Goal: Information Seeking & Learning: Check status

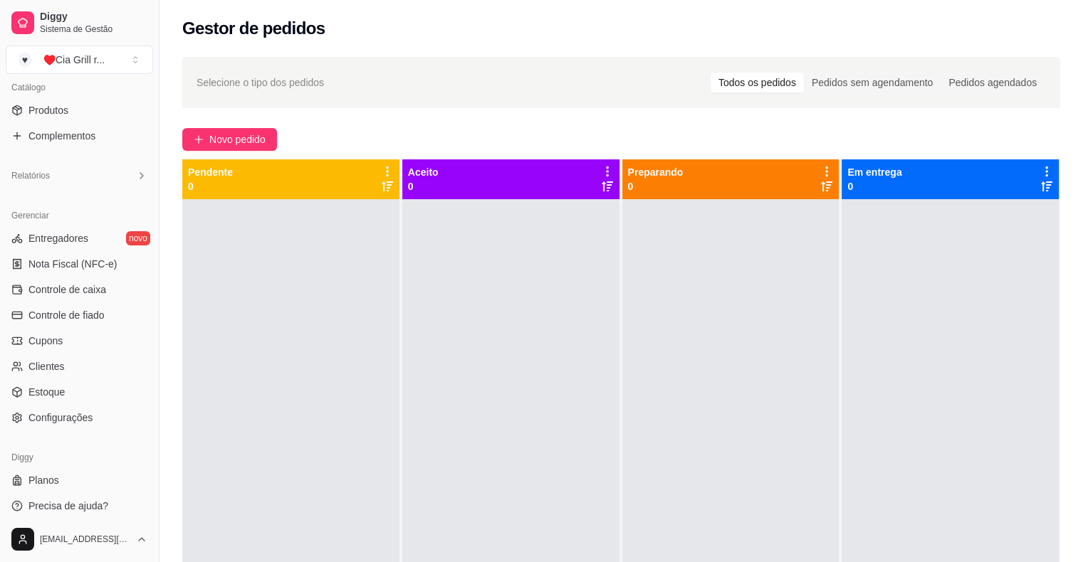
scroll to position [362, 0]
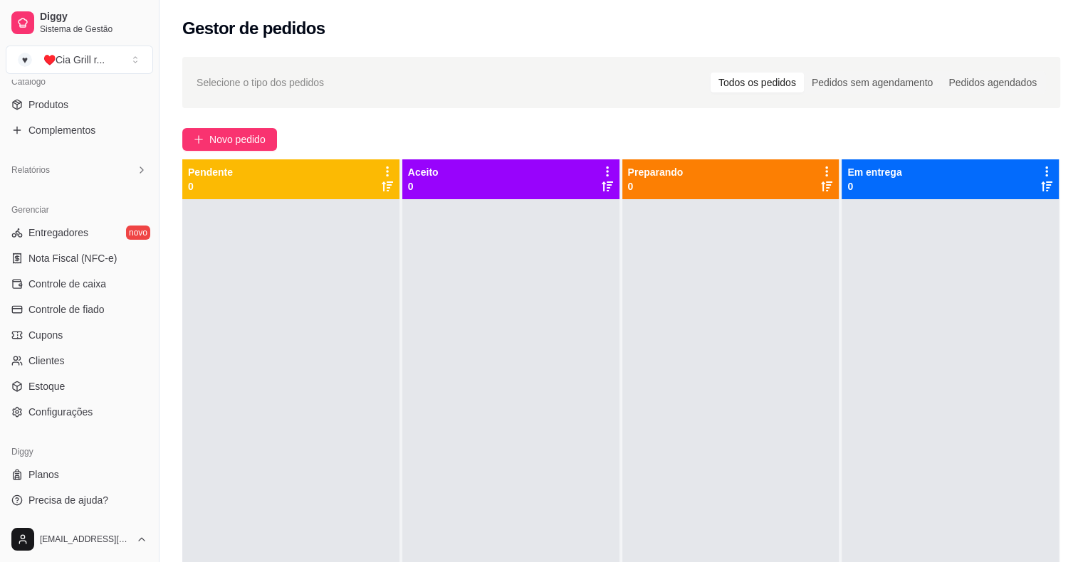
click at [147, 193] on div "Gerenciar Entregadores novo Nota Fiscal (NFC-e) Controle de caixa Controle de f…" at bounding box center [79, 311] width 159 height 236
drag, startPoint x: 147, startPoint y: 193, endPoint x: 150, endPoint y: 150, distance: 43.5
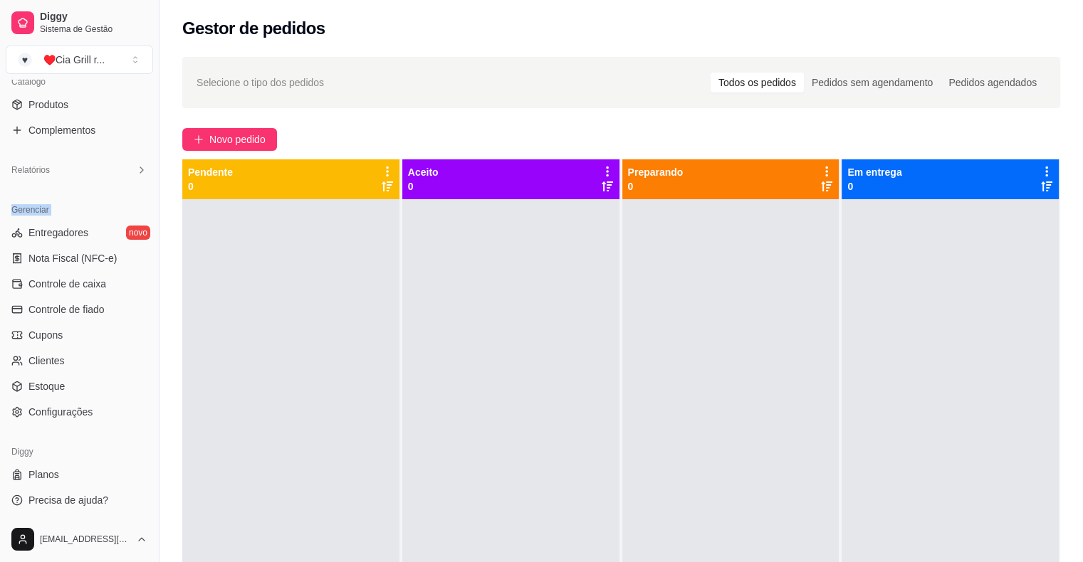
click at [150, 150] on div "Loja fechada Diggy Pro até 01/10 Acesso Rápido Dashboard Dia a dia Pedidos balc…" at bounding box center [79, 298] width 159 height 437
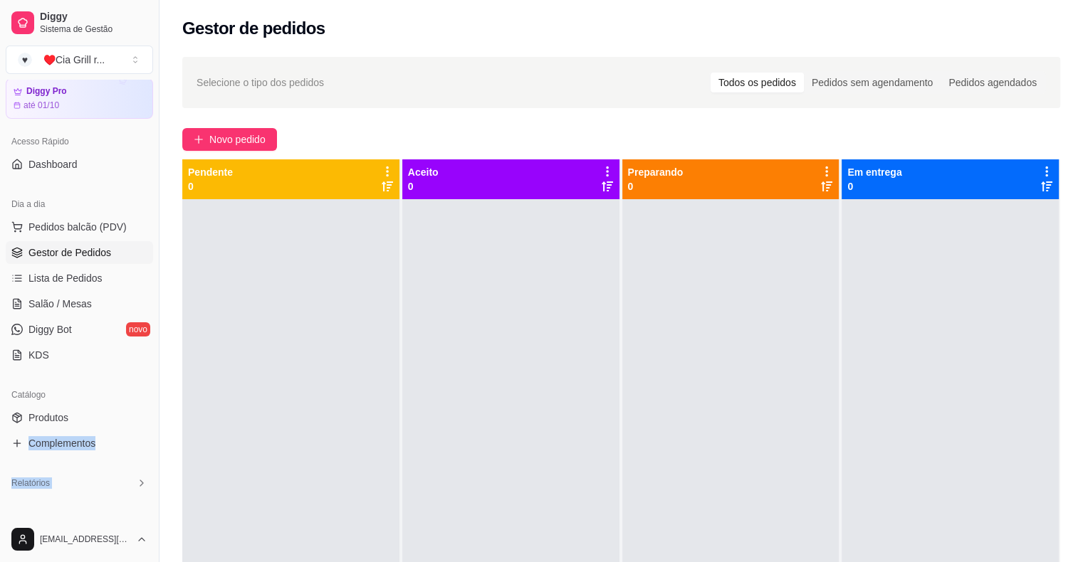
scroll to position [38, 0]
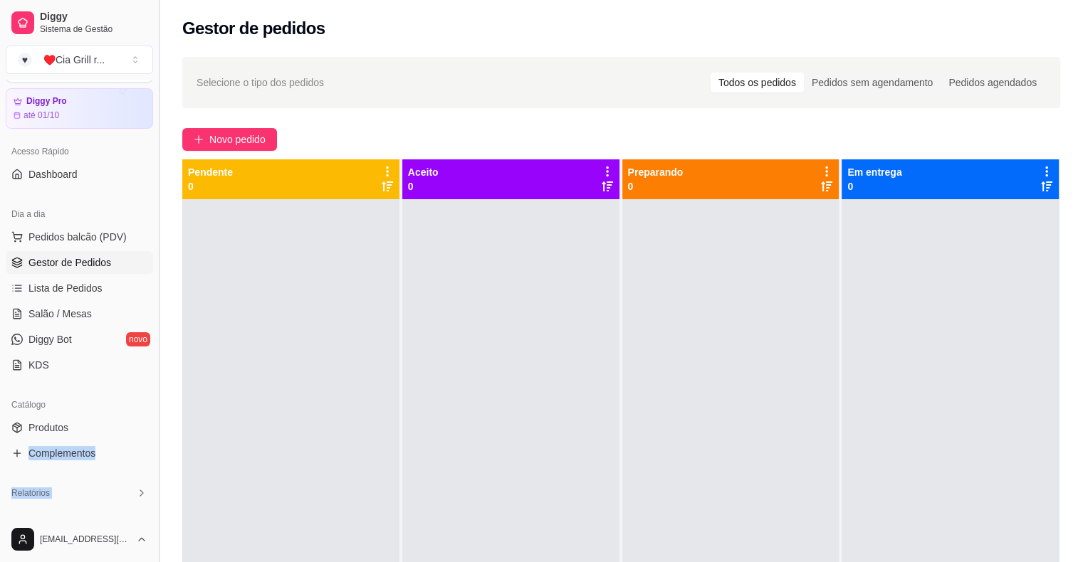
click at [161, 95] on button "Toggle Sidebar" at bounding box center [158, 281] width 11 height 562
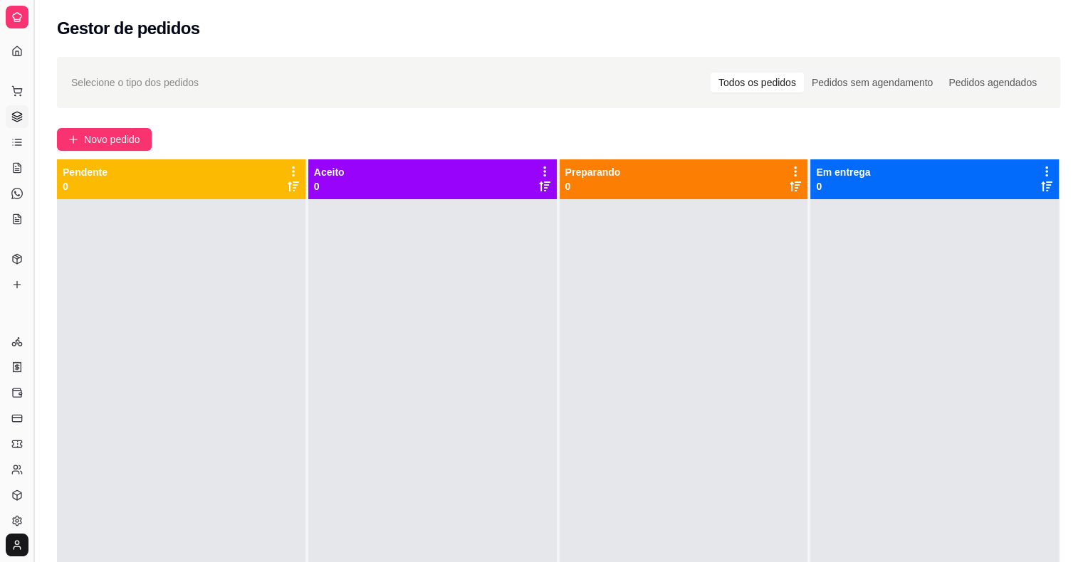
click at [34, 95] on button "Toggle Sidebar" at bounding box center [33, 281] width 11 height 562
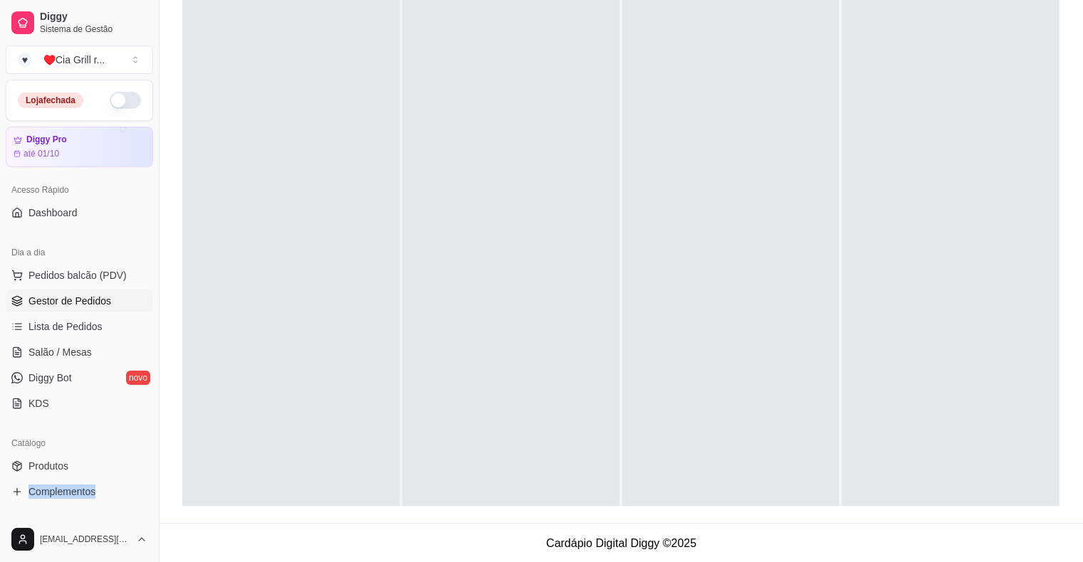
scroll to position [216, 0]
click at [112, 300] on link "Gestor de Pedidos" at bounding box center [79, 301] width 147 height 23
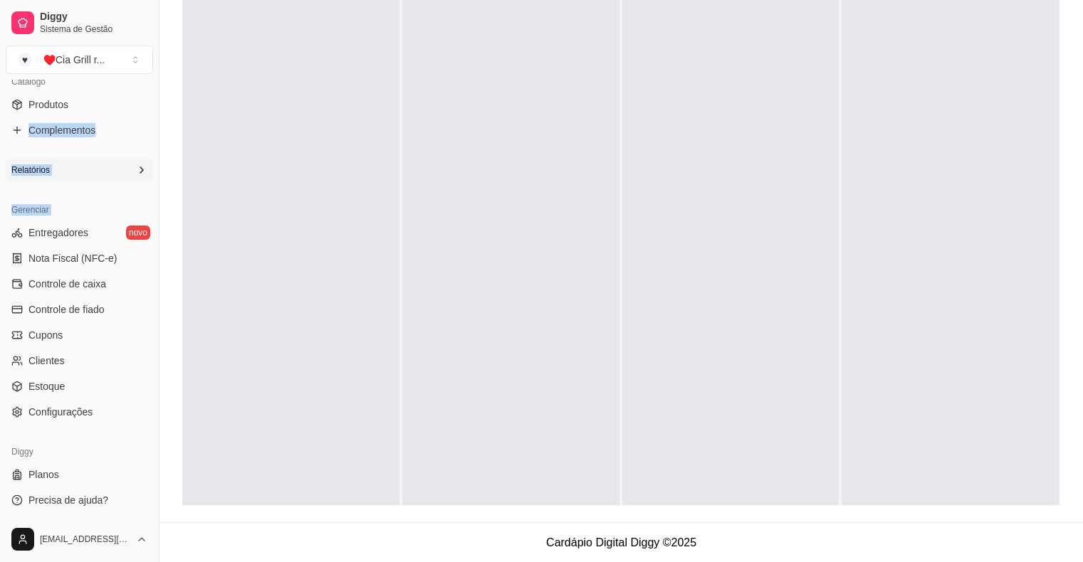
click at [136, 168] on icon at bounding box center [141, 169] width 11 height 11
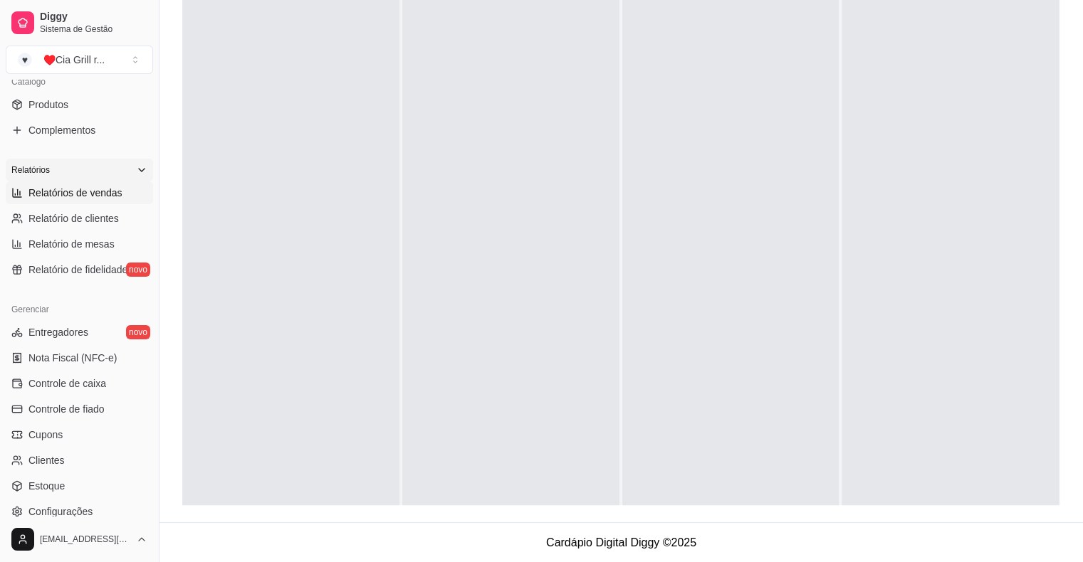
click at [73, 189] on span "Relatórios de vendas" at bounding box center [75, 193] width 94 height 14
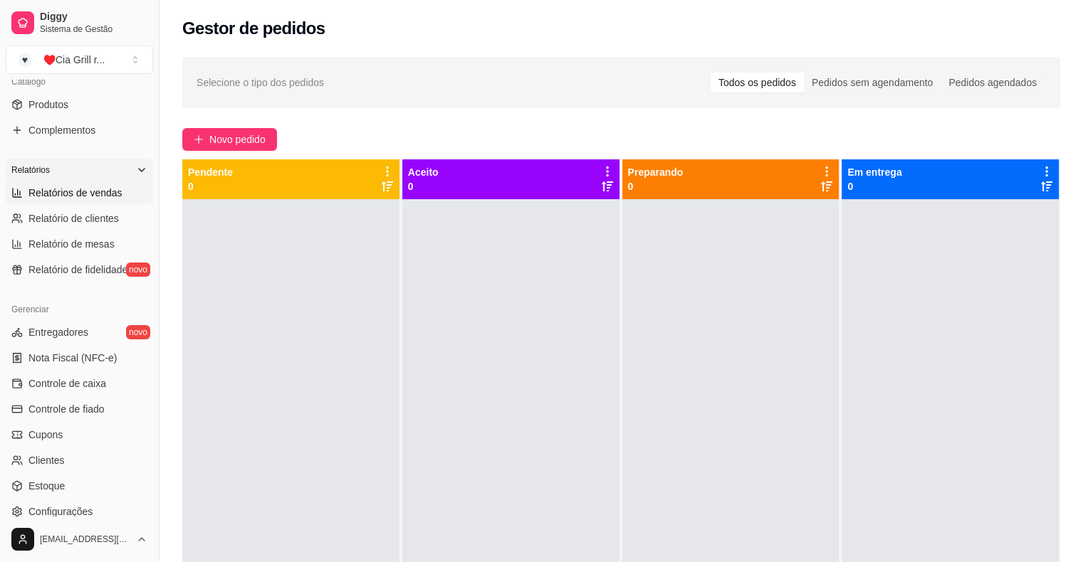
select select "ALL"
select select "0"
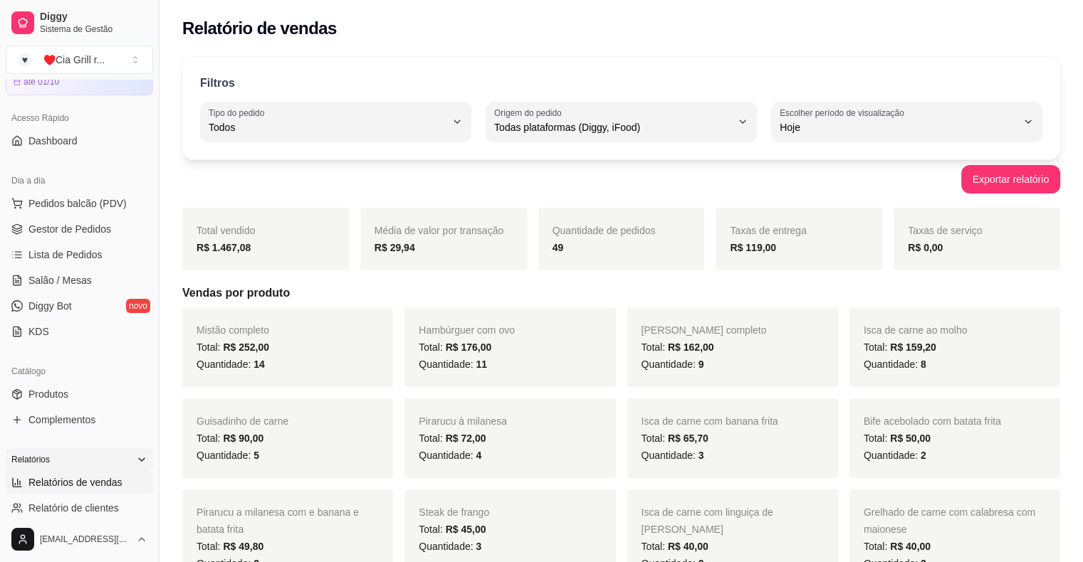
scroll to position [67, 0]
